Goal: Task Accomplishment & Management: Manage account settings

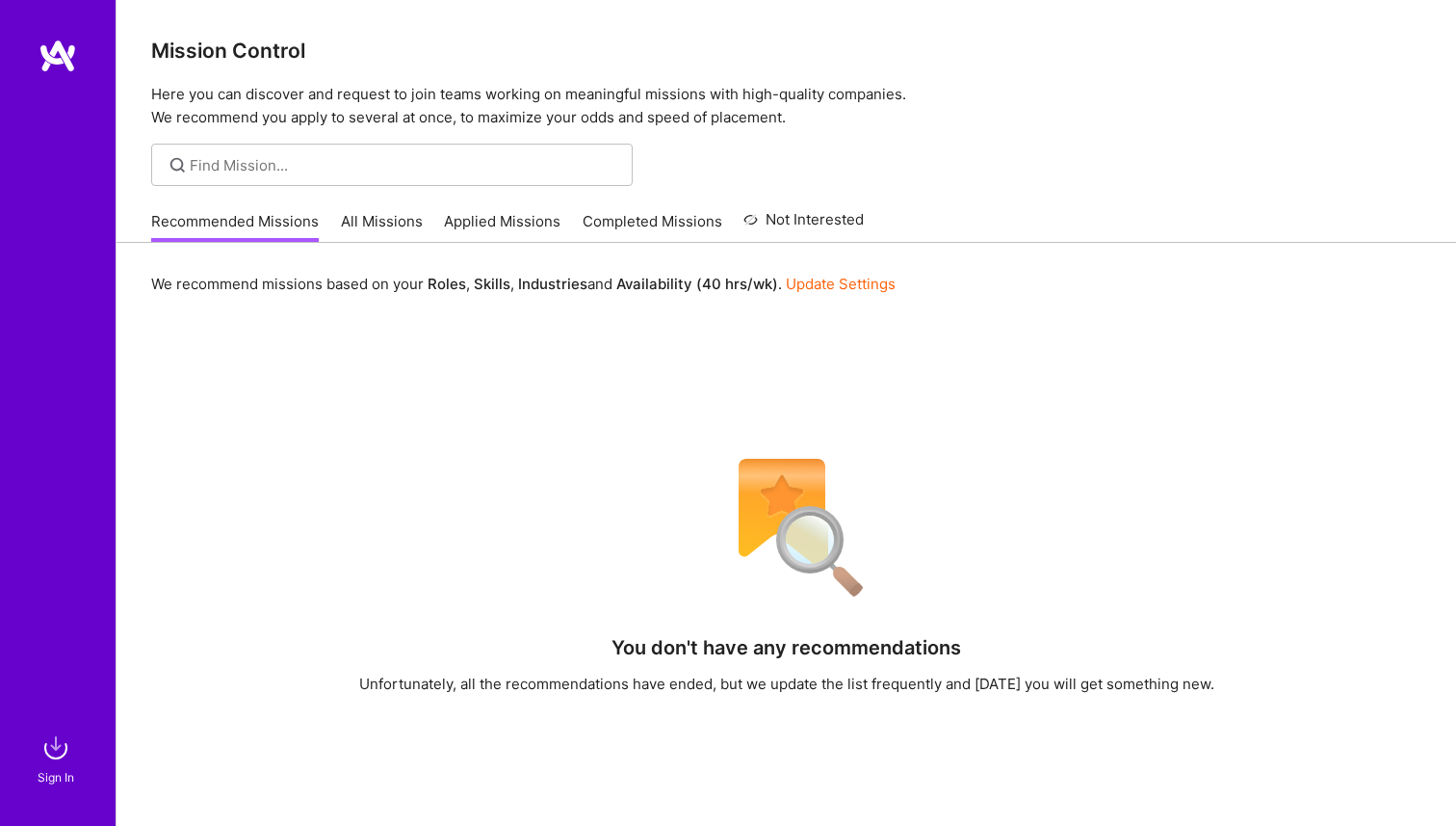
click at [390, 216] on link "All Missions" at bounding box center [381, 227] width 82 height 32
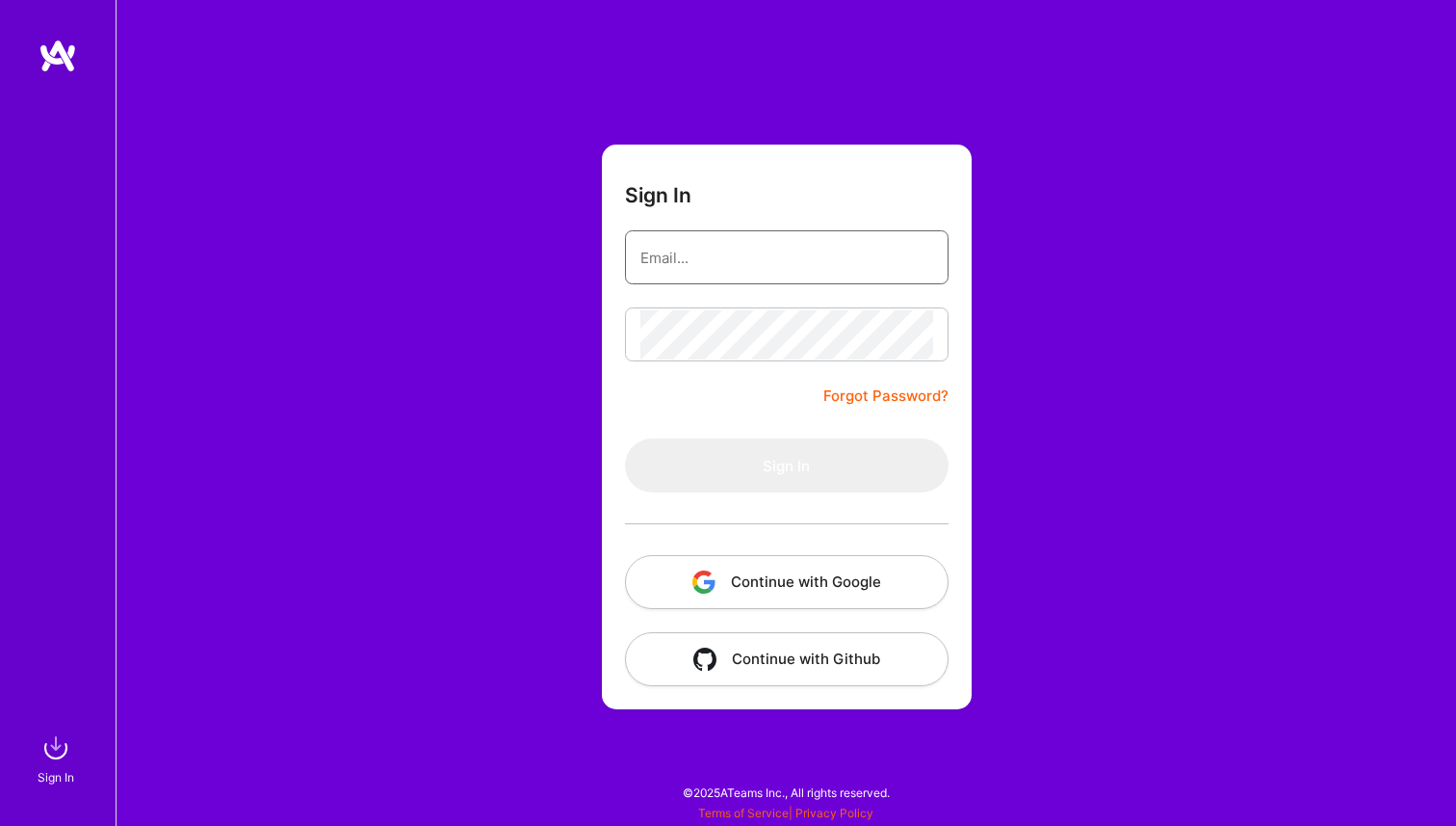
type input "[EMAIL_ADDRESS][DOMAIN_NAME]"
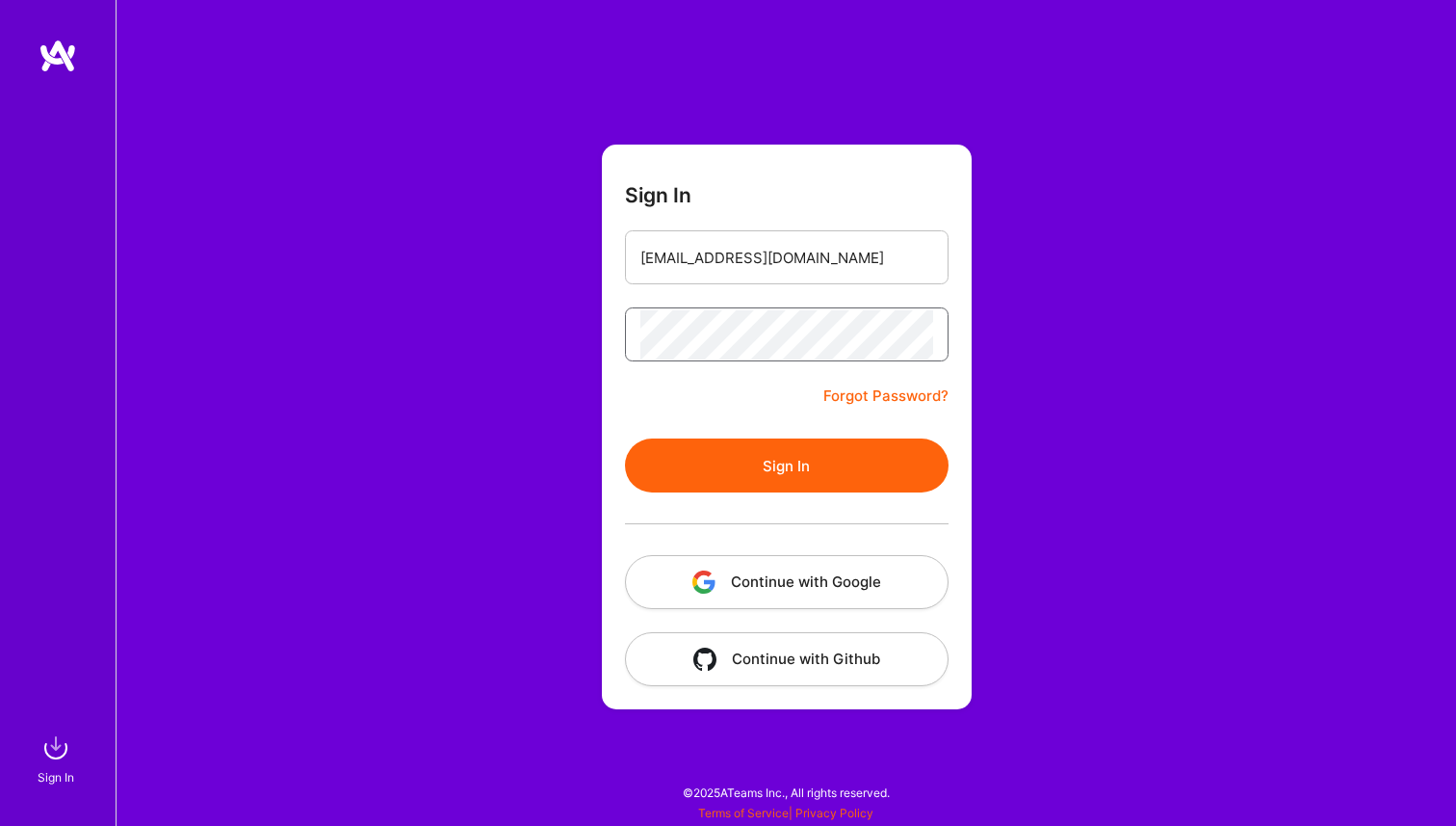
click at [625, 439] on button "Sign In" at bounding box center [787, 465] width 324 height 54
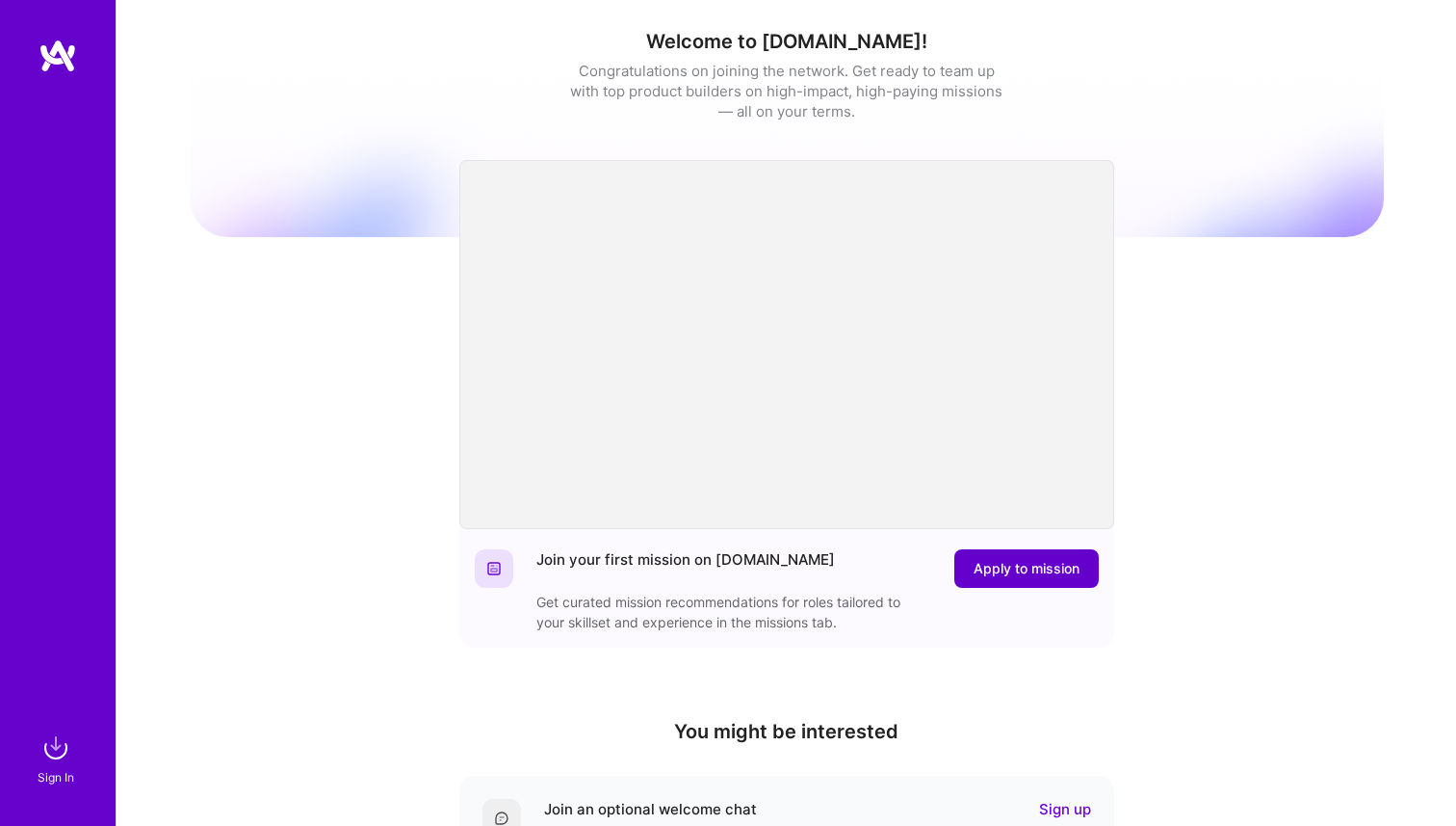
click at [1026, 559] on span "Apply to mission" at bounding box center [1026, 569] width 106 height 20
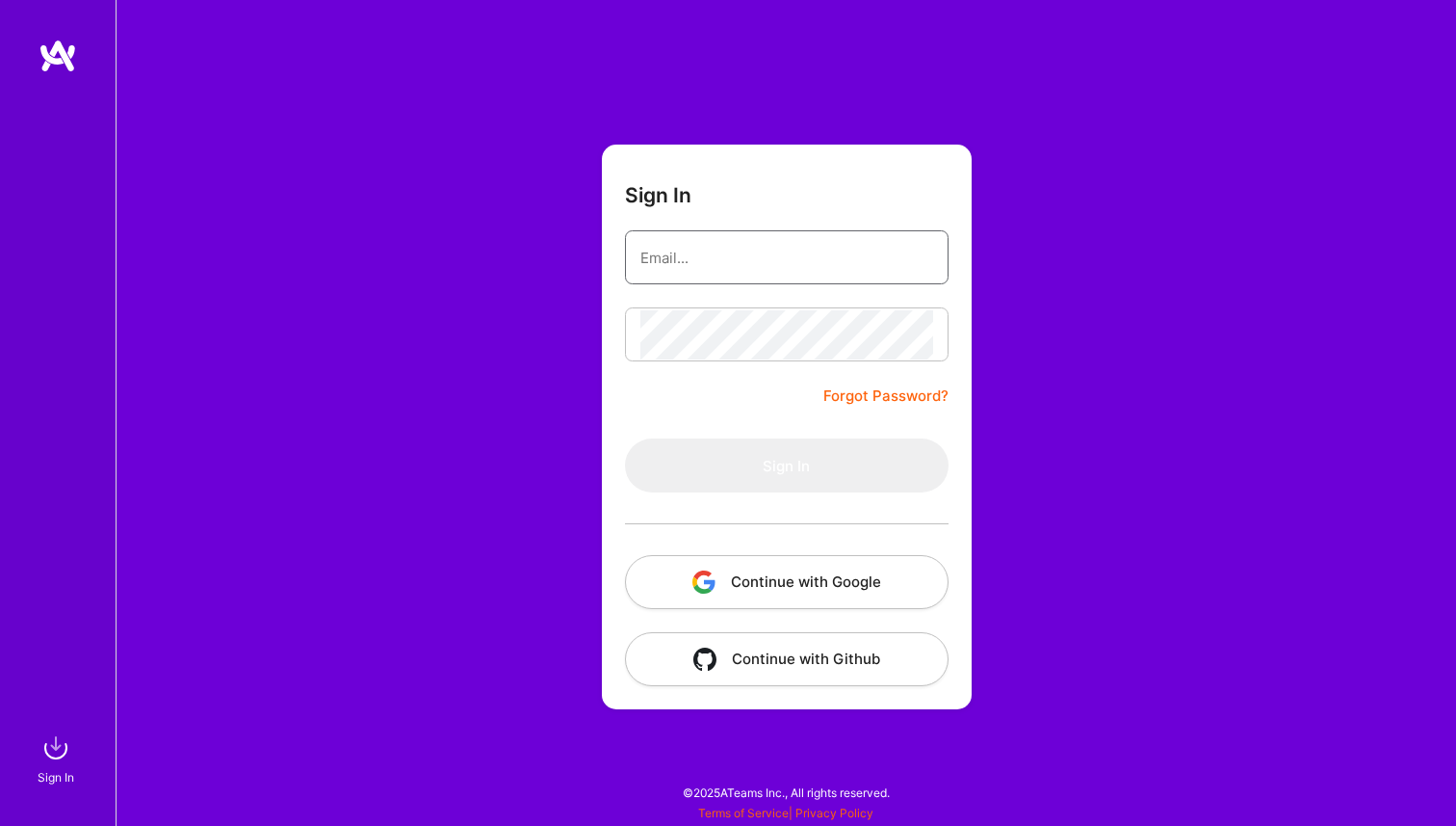
type input "[EMAIL_ADDRESS][DOMAIN_NAME]"
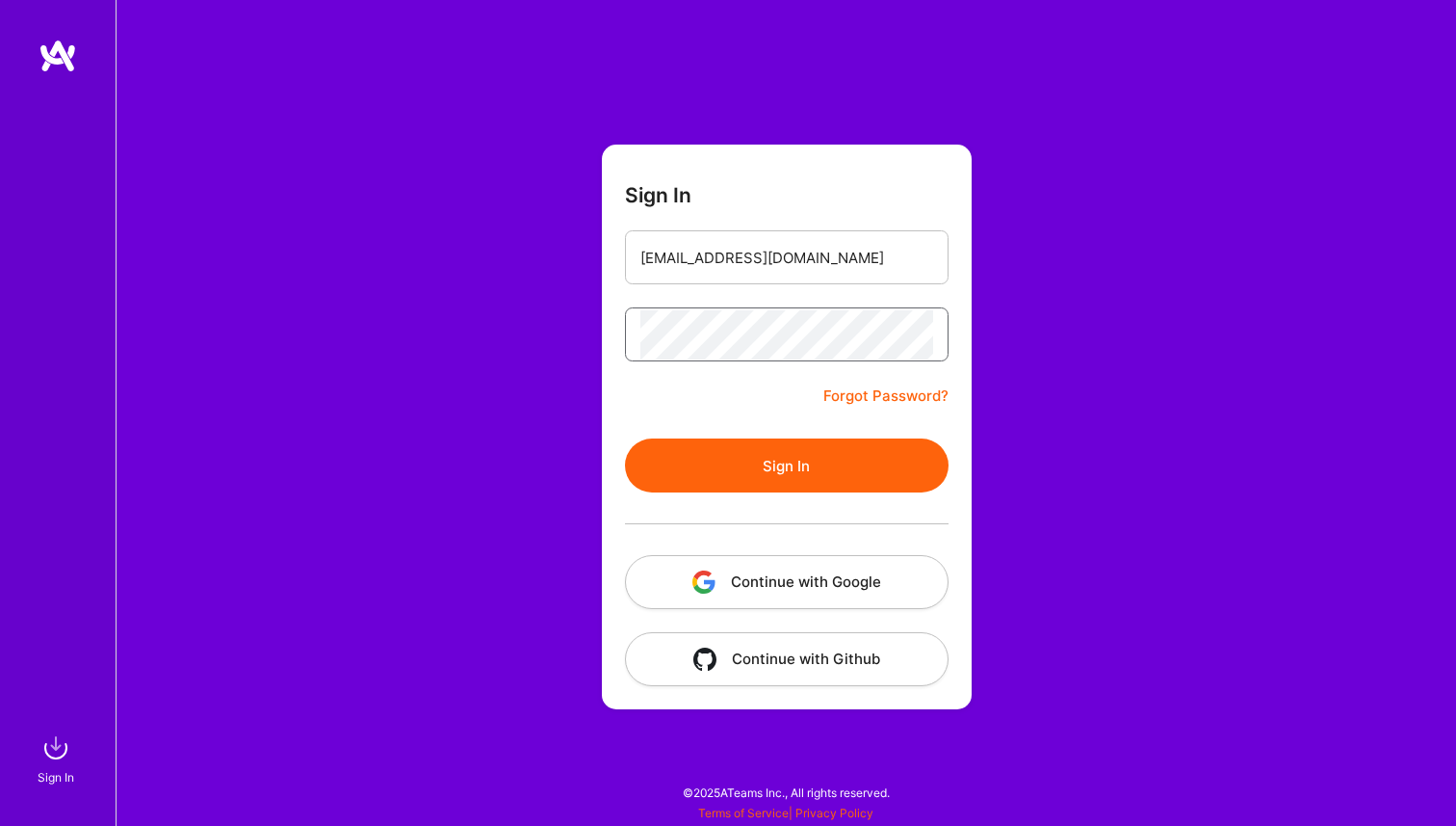
click at [625, 439] on button "Sign In" at bounding box center [787, 465] width 324 height 54
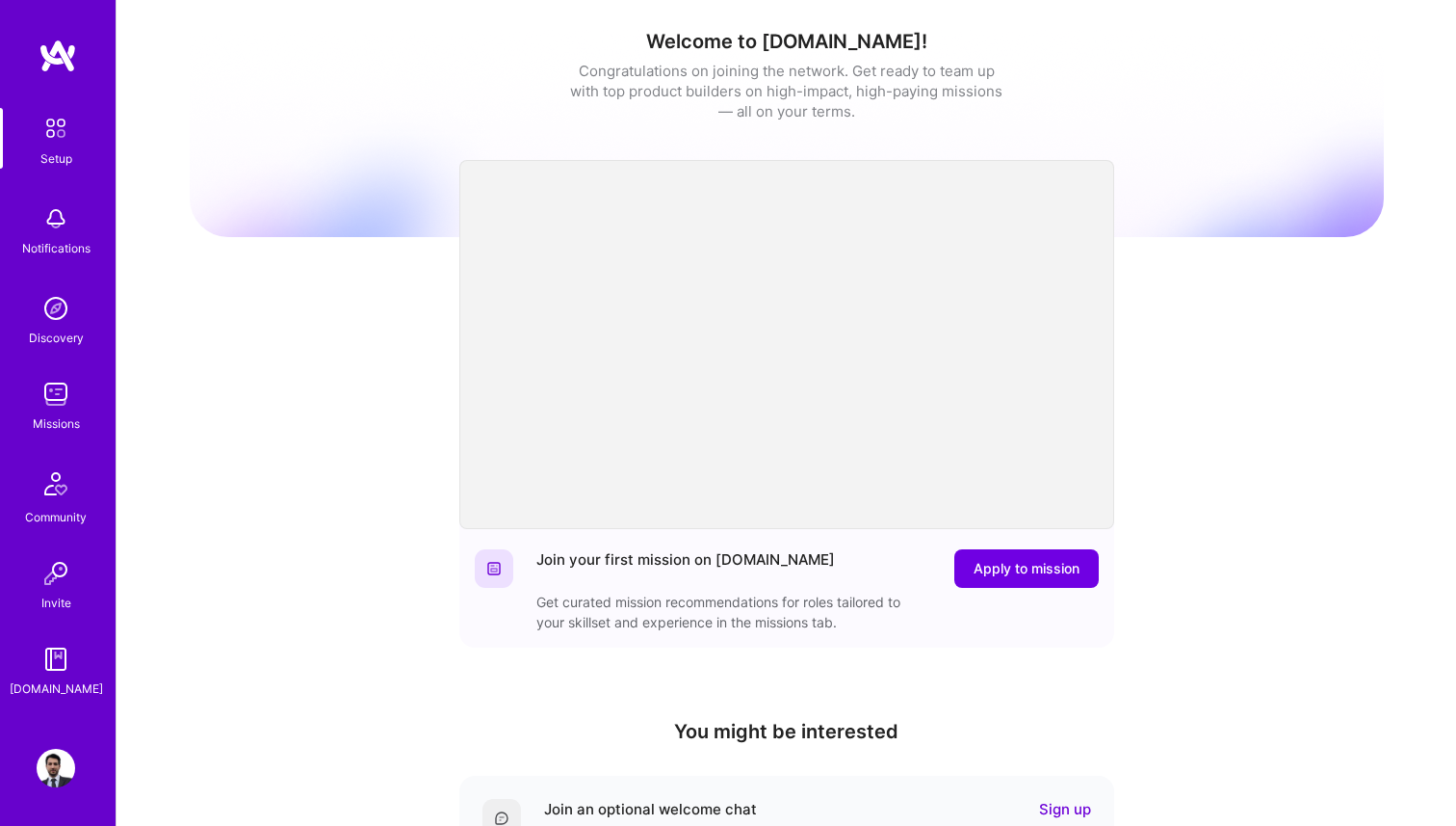
click at [60, 400] on img at bounding box center [55, 393] width 39 height 39
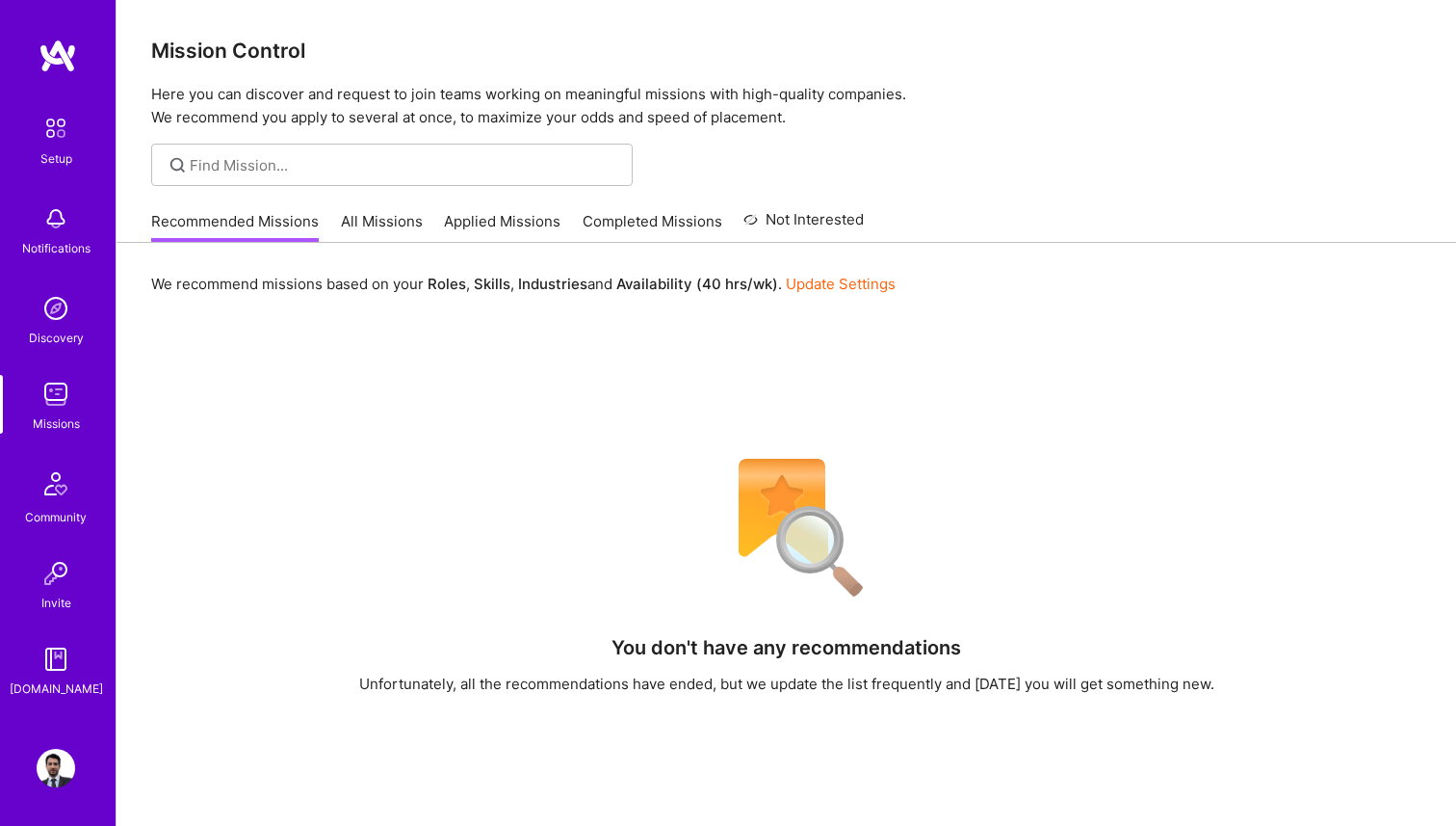
click at [391, 213] on link "All Missions" at bounding box center [381, 227] width 82 height 32
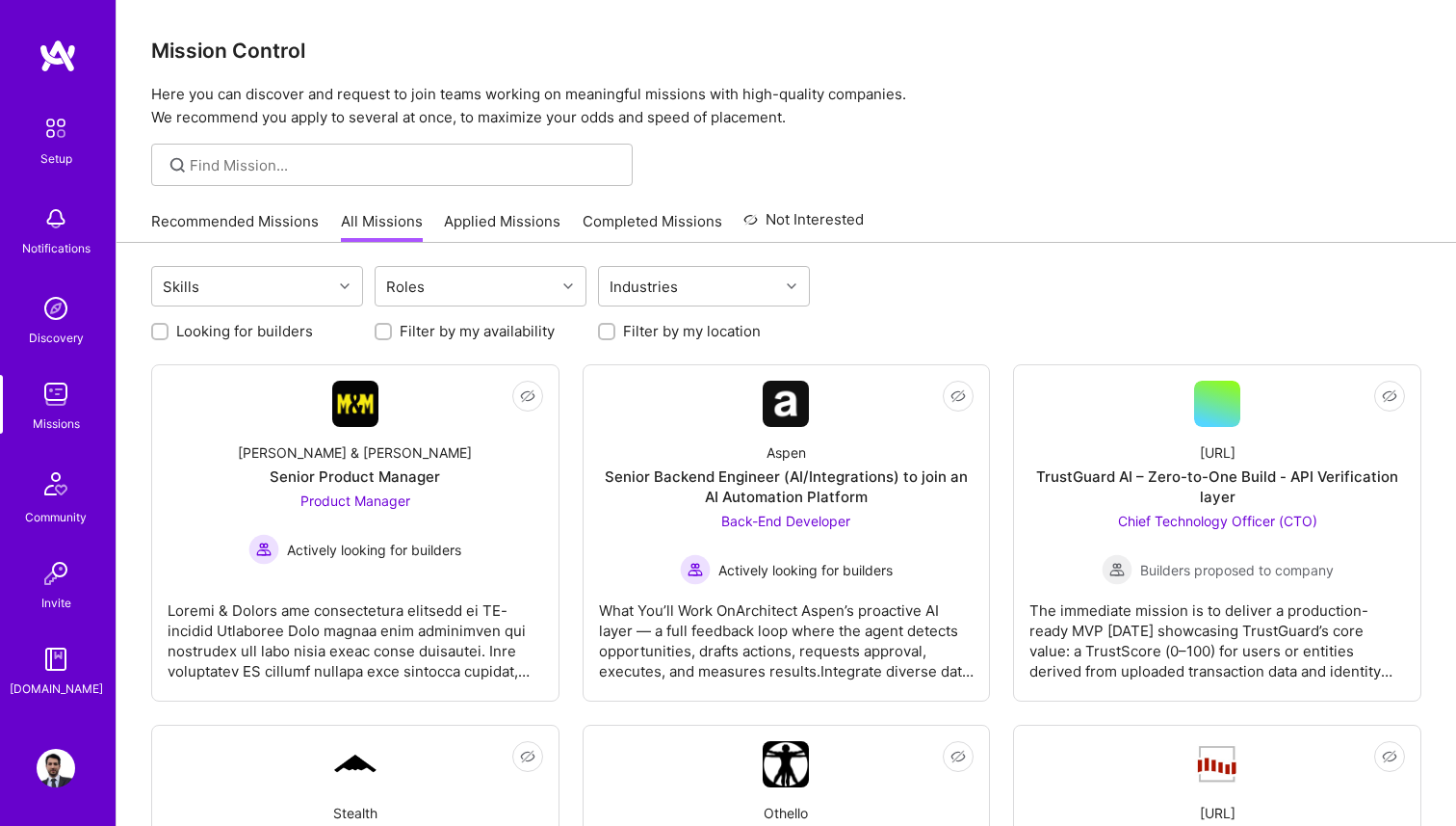
click at [513, 215] on link "Applied Missions" at bounding box center [503, 227] width 117 height 32
